Goal: Information Seeking & Learning: Learn about a topic

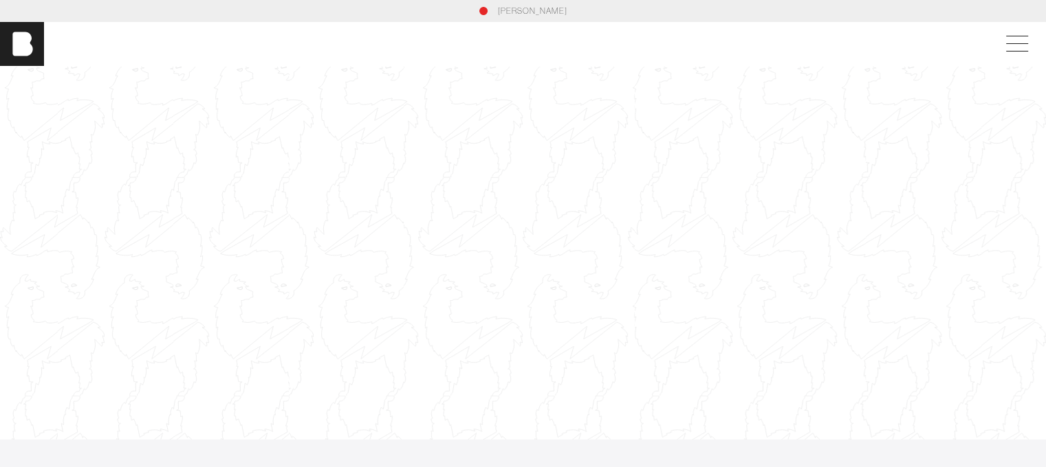
click at [399, 172] on div at bounding box center [523, 253] width 1046 height 588
click at [384, 127] on div at bounding box center [523, 253] width 1046 height 588
click at [1030, 38] on span at bounding box center [1014, 44] width 32 height 25
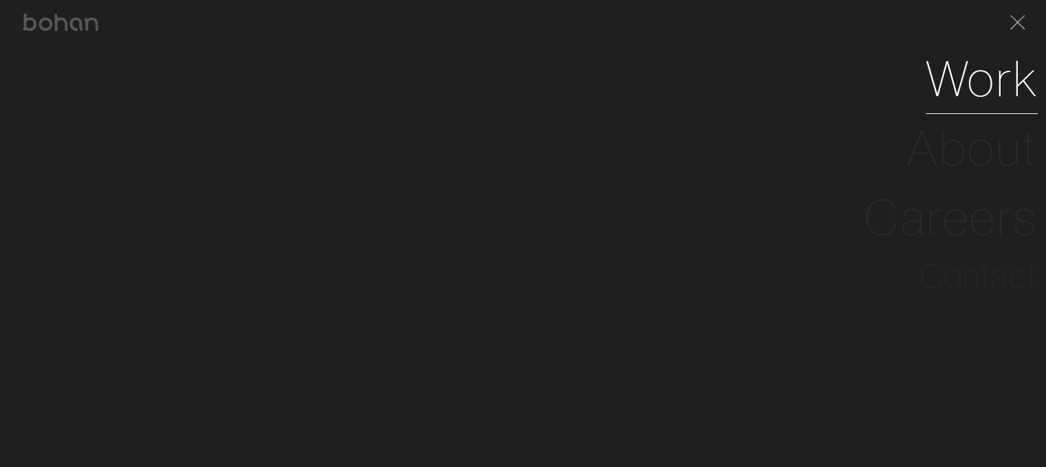
click at [992, 83] on link "Work" at bounding box center [981, 78] width 112 height 69
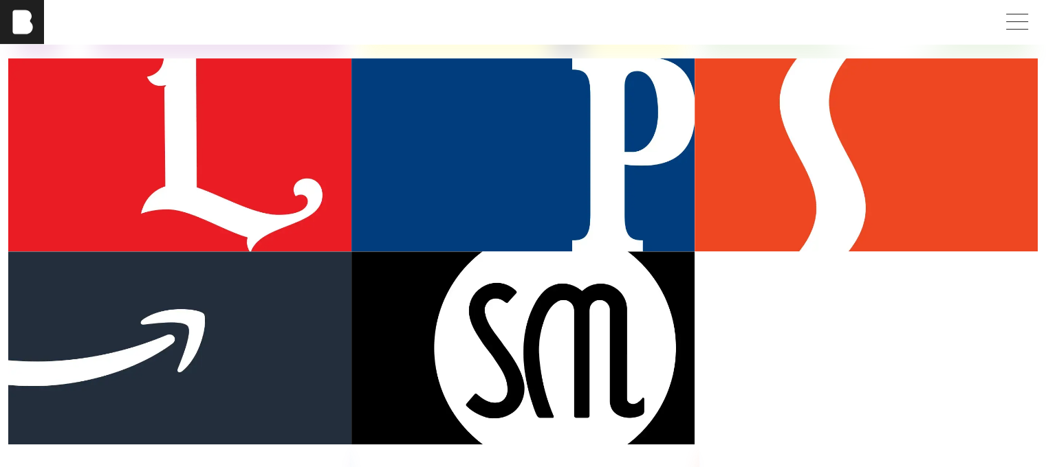
scroll to position [554, 0]
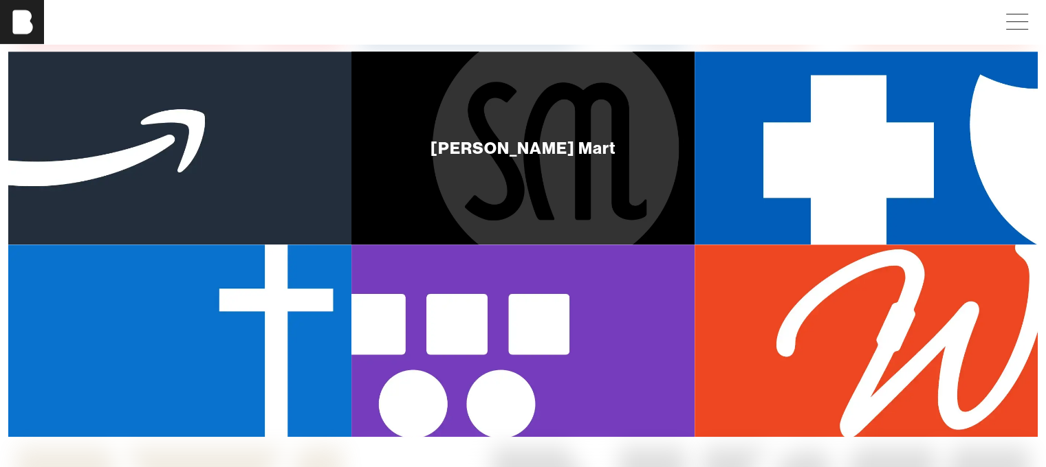
click at [579, 177] on div "[PERSON_NAME] Mart" at bounding box center [522, 148] width 343 height 193
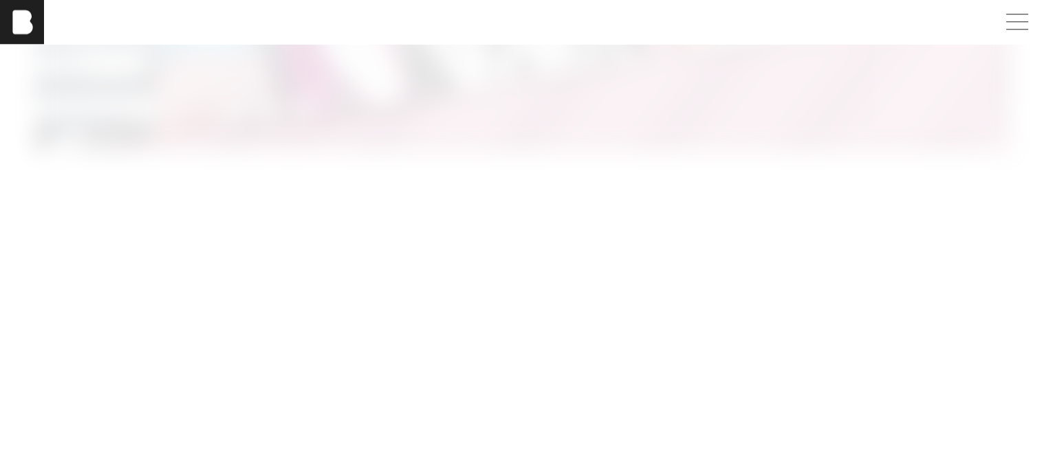
scroll to position [6684, 10]
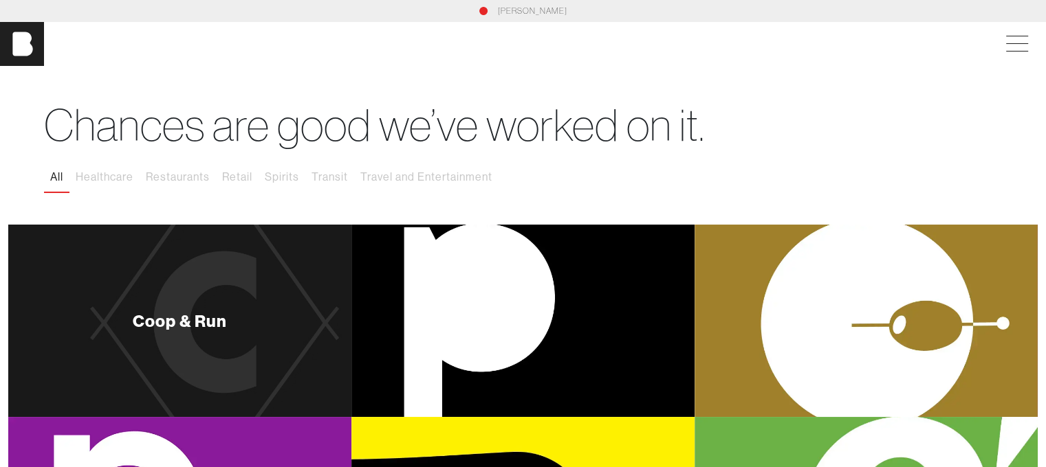
click at [264, 296] on div "Coop & Run" at bounding box center [179, 321] width 343 height 193
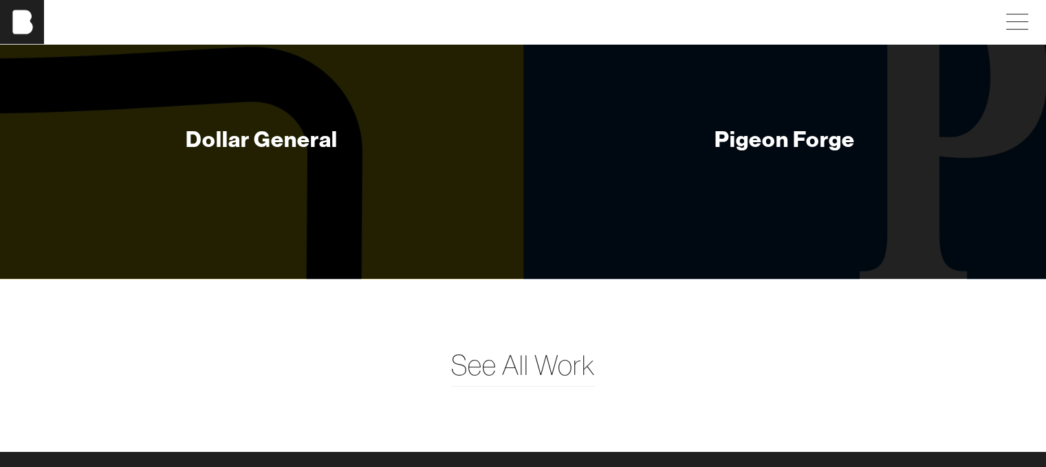
scroll to position [6116, 5]
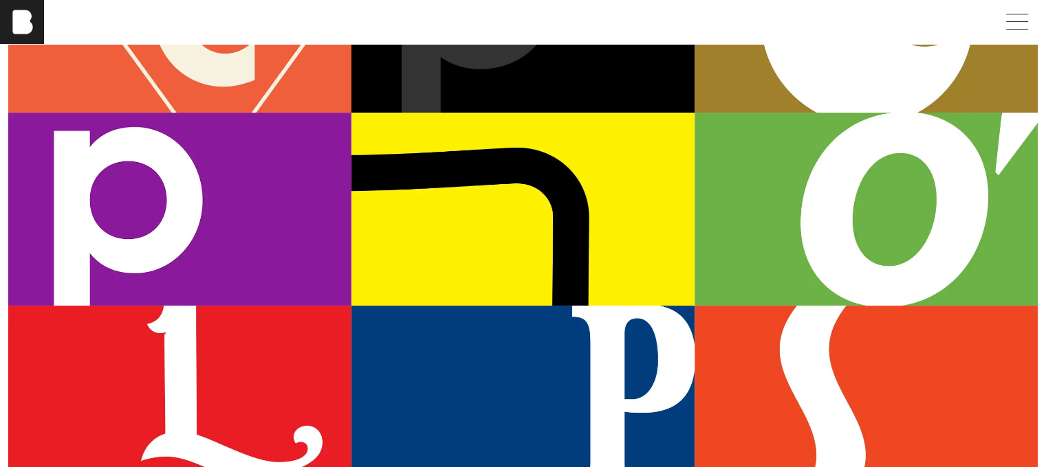
scroll to position [305, 0]
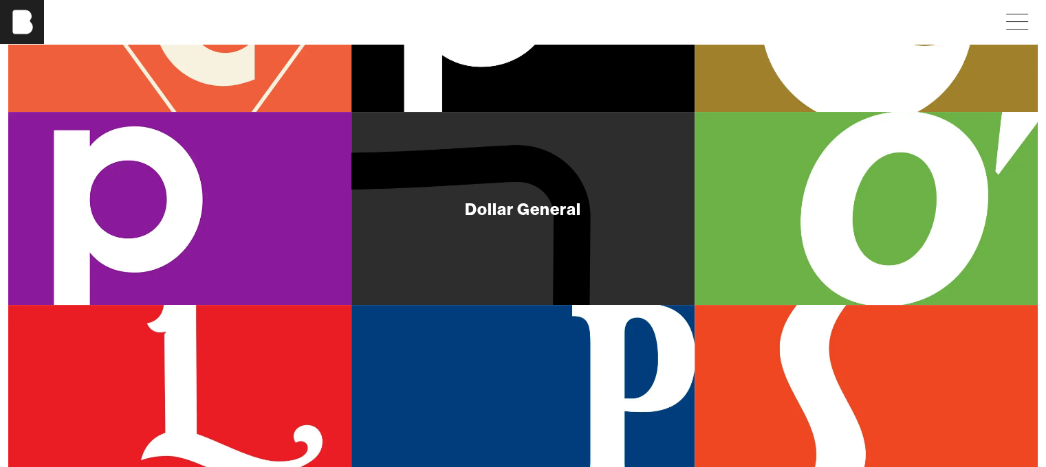
click at [498, 170] on div "Dollar General" at bounding box center [522, 208] width 343 height 193
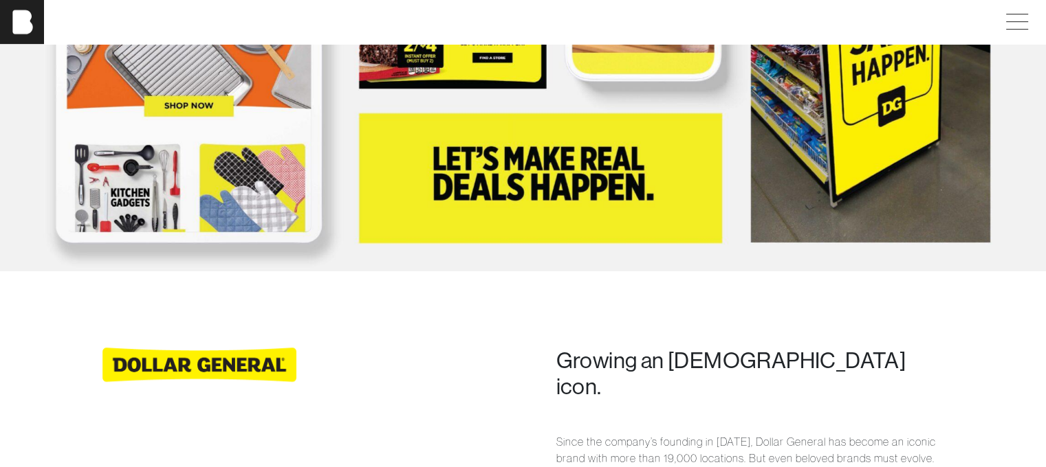
scroll to position [1019, 0]
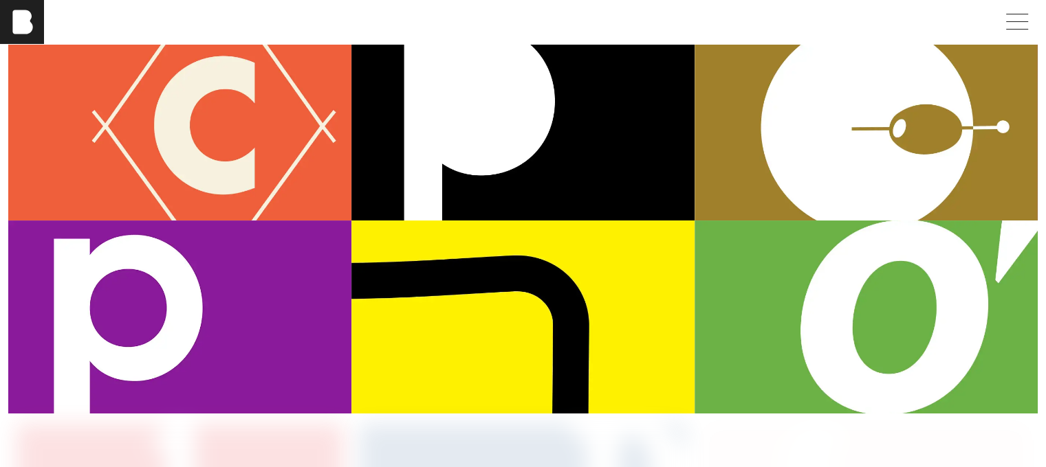
scroll to position [197, 0]
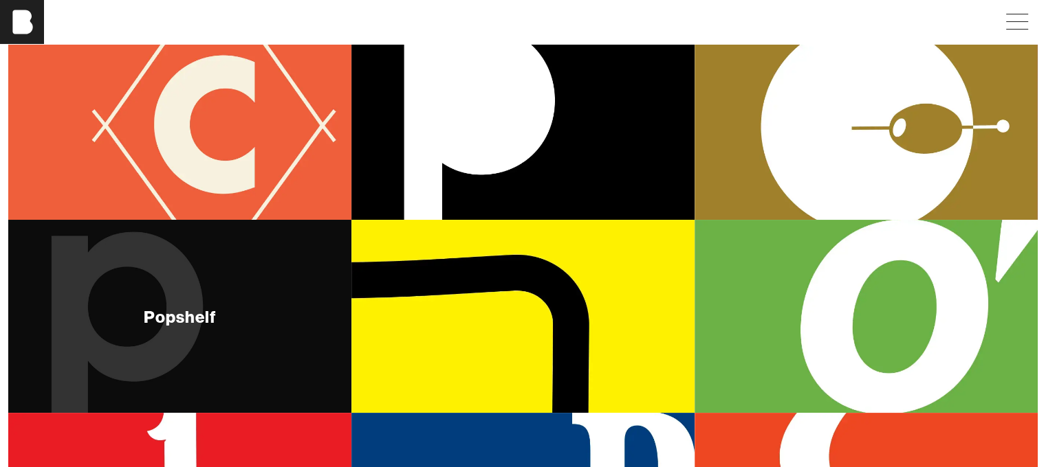
click at [217, 321] on div "Popshelf" at bounding box center [179, 316] width 343 height 193
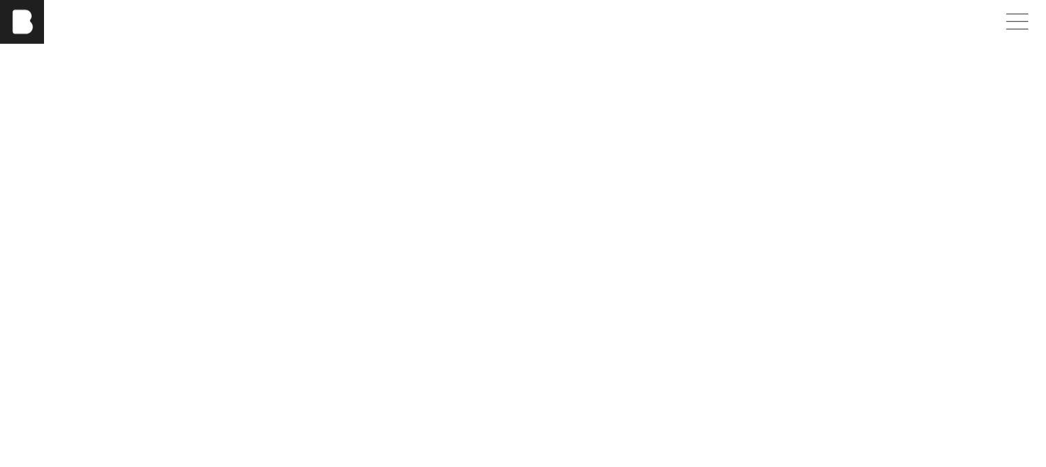
scroll to position [3983, 0]
